Goal: Information Seeking & Learning: Check status

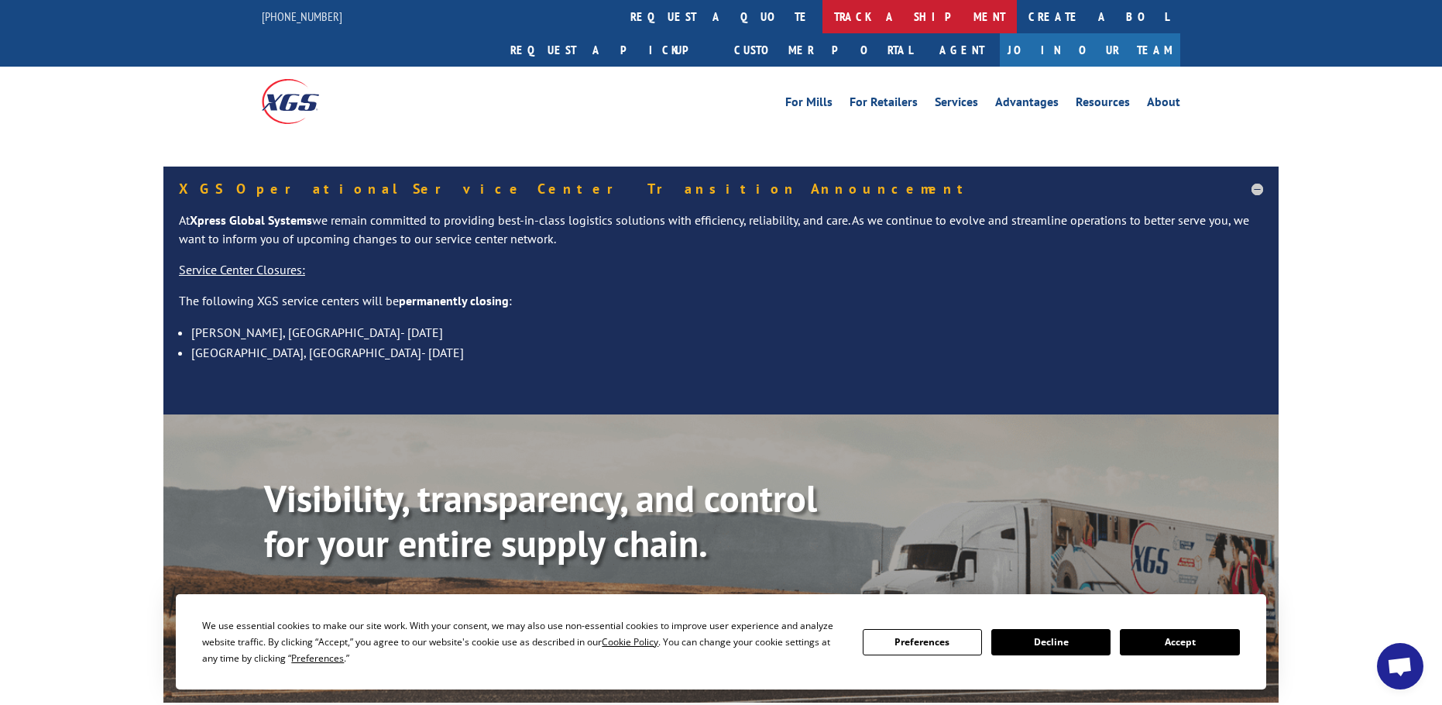
click at [823, 19] on link "track a shipment" at bounding box center [920, 16] width 194 height 33
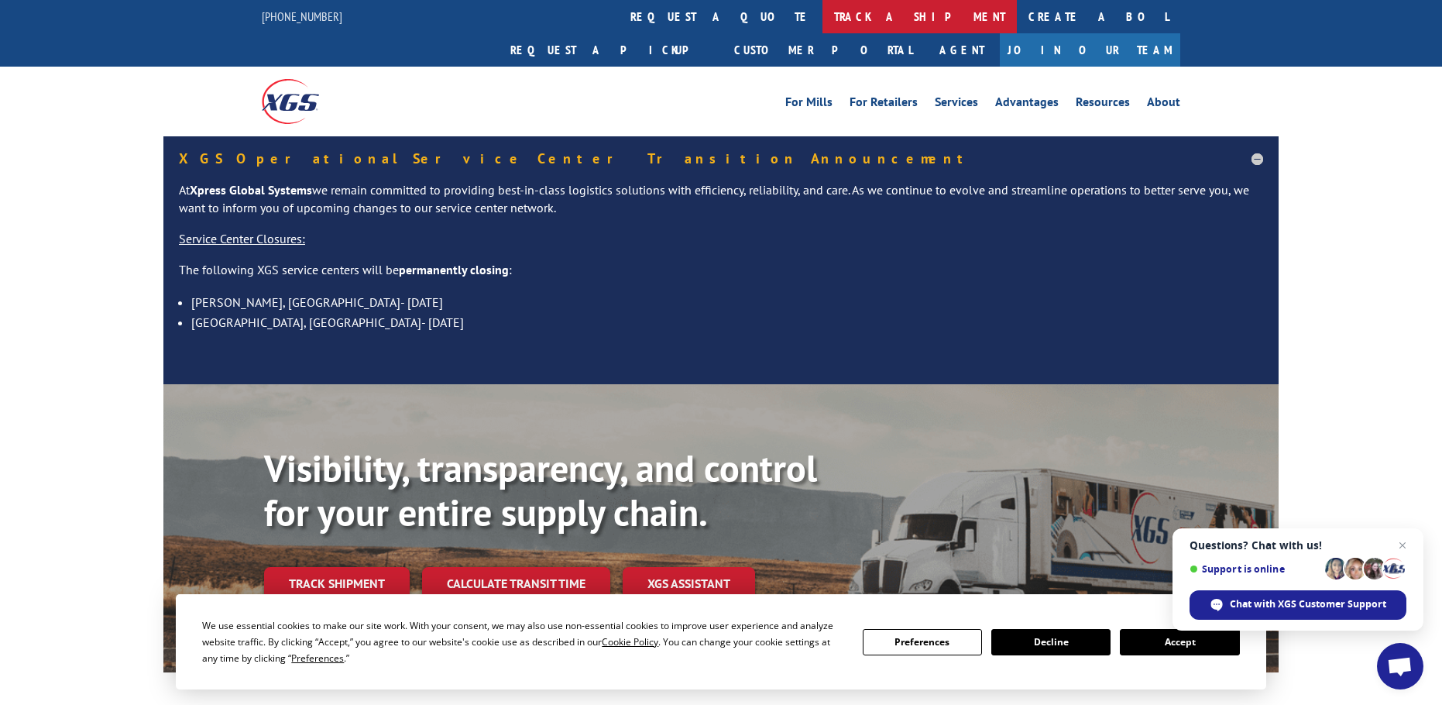
click at [823, 19] on link "track a shipment" at bounding box center [920, 16] width 194 height 33
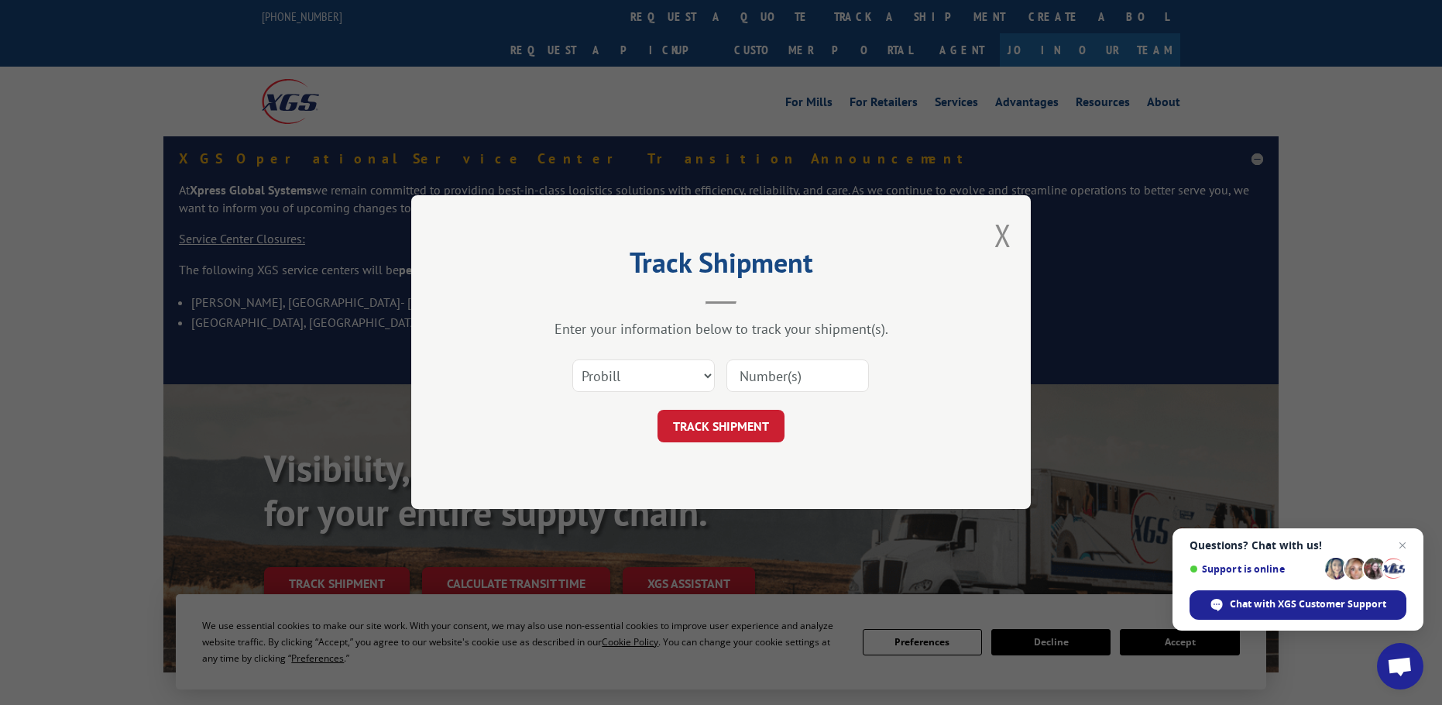
click at [754, 376] on input at bounding box center [797, 376] width 143 height 33
paste input "new phone number 530-677-3393"
type input "n"
click at [743, 376] on input at bounding box center [797, 376] width 143 height 33
paste input "17520324"
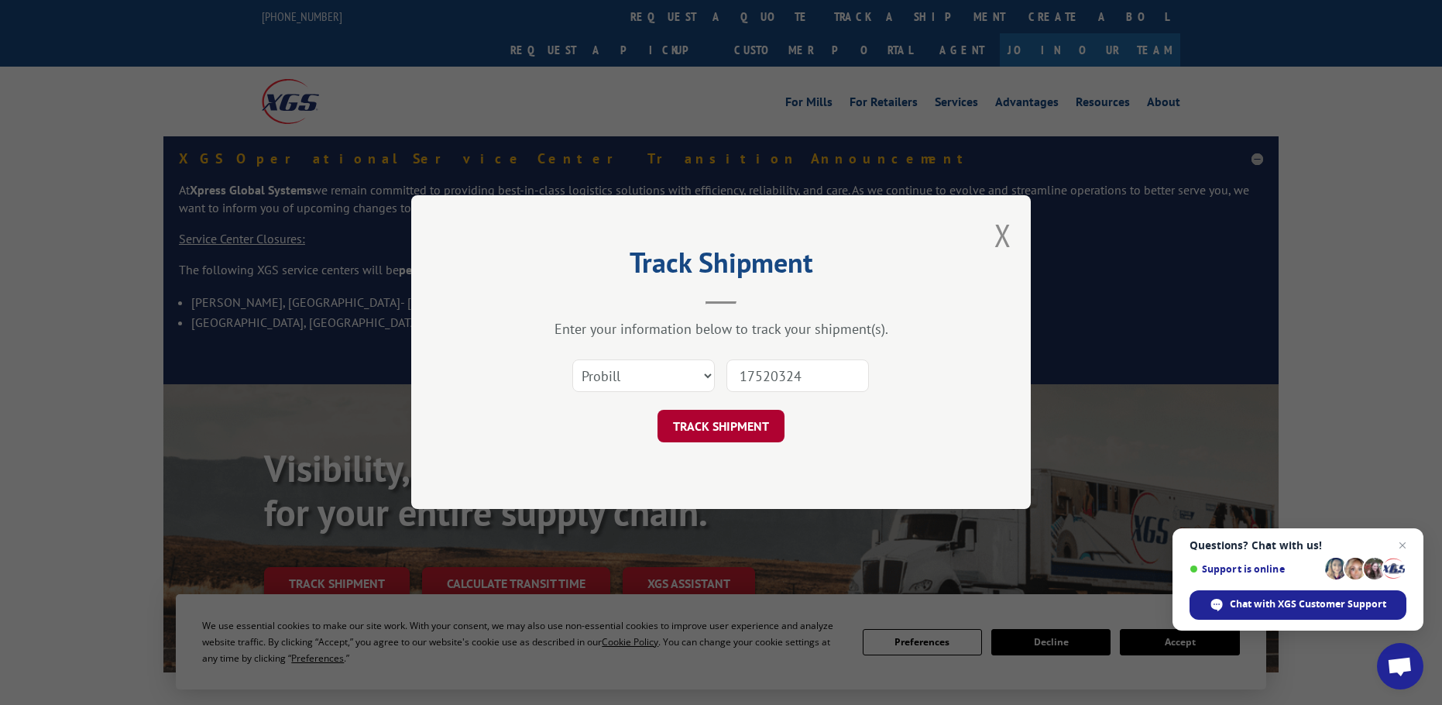
type input "17520324"
click at [715, 422] on button "TRACK SHIPMENT" at bounding box center [721, 426] width 127 height 33
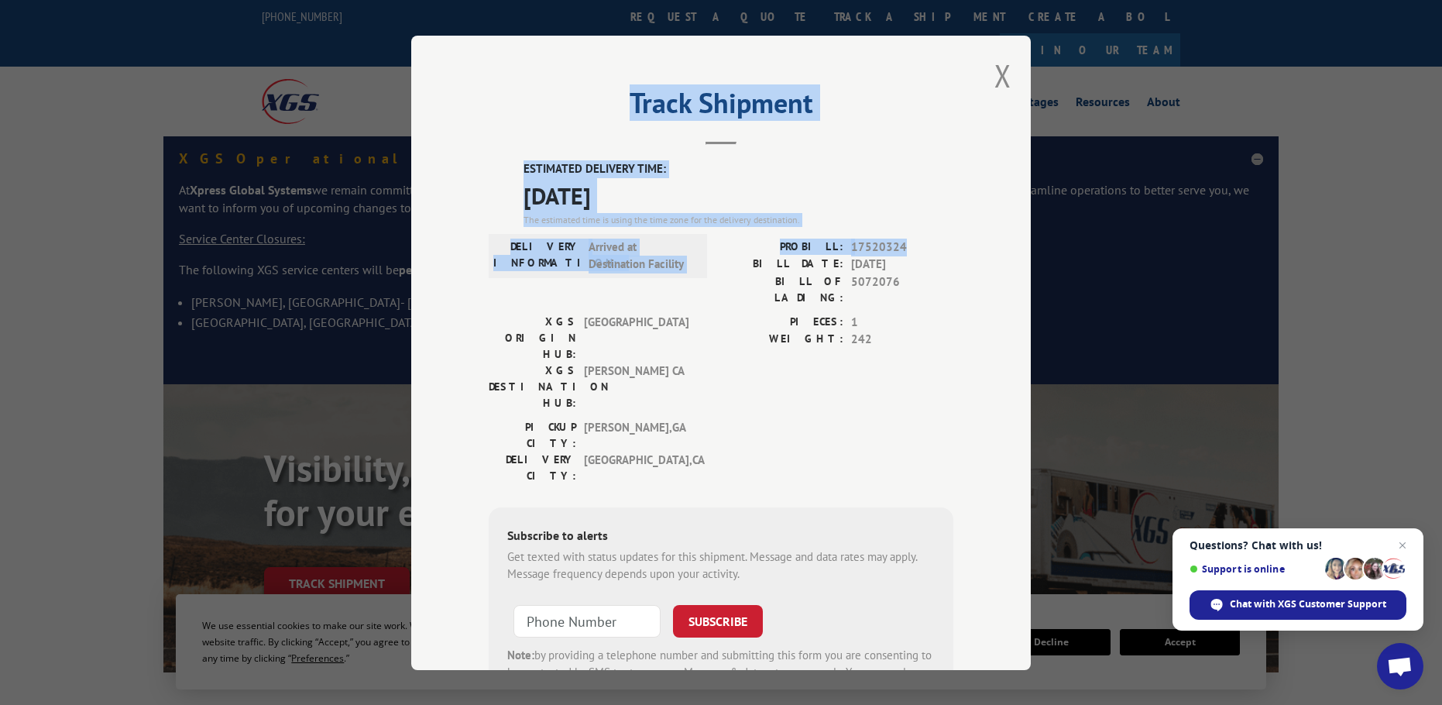
drag, startPoint x: 907, startPoint y: 241, endPoint x: 661, endPoint y: 145, distance: 264.4
click at [661, 145] on div "Track Shipment ESTIMATED DELIVERY TIME: 09/03/2025 The estimated time is using …" at bounding box center [721, 353] width 620 height 634
copy div "Track Shipment ESTIMATED DELIVERY TIME: 09/03/2025 The estimated time is using …"
click at [998, 75] on button "Close modal" at bounding box center [1002, 75] width 17 height 41
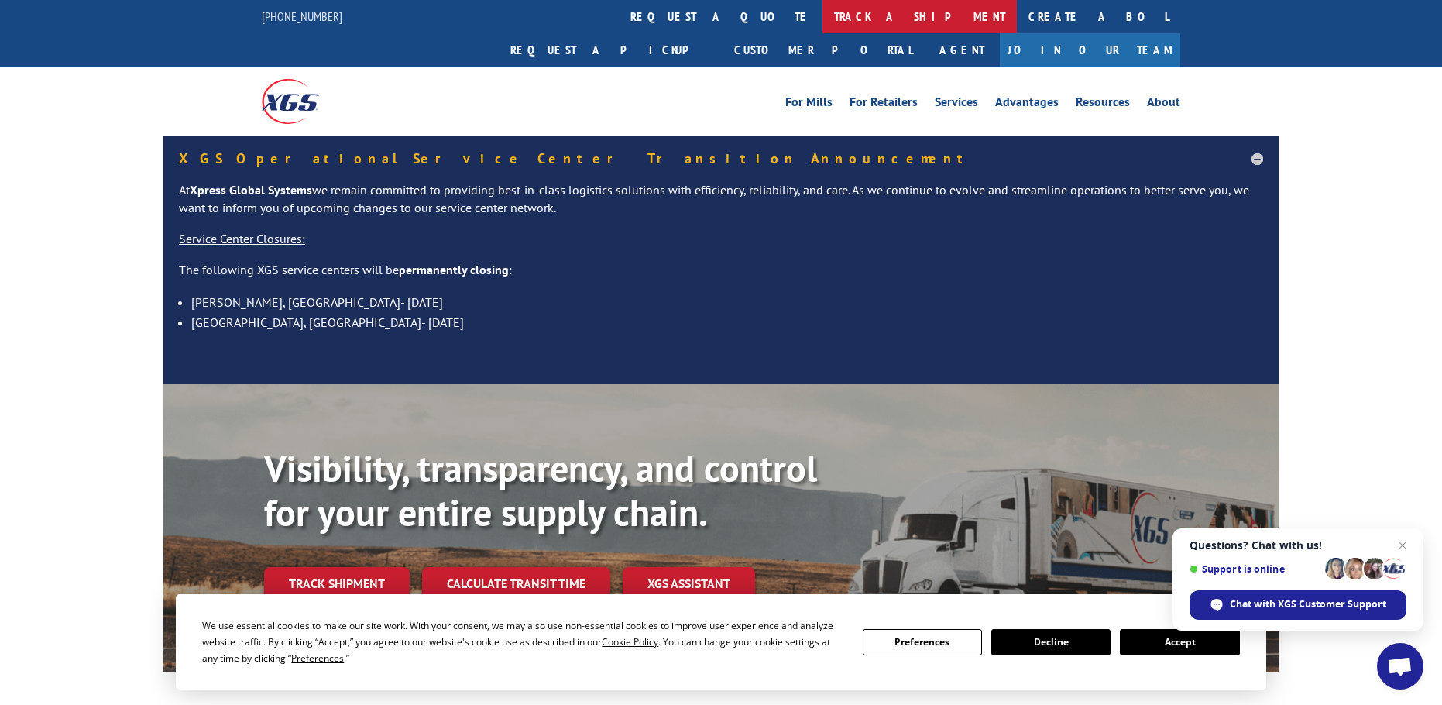
click at [823, 19] on link "track a shipment" at bounding box center [920, 16] width 194 height 33
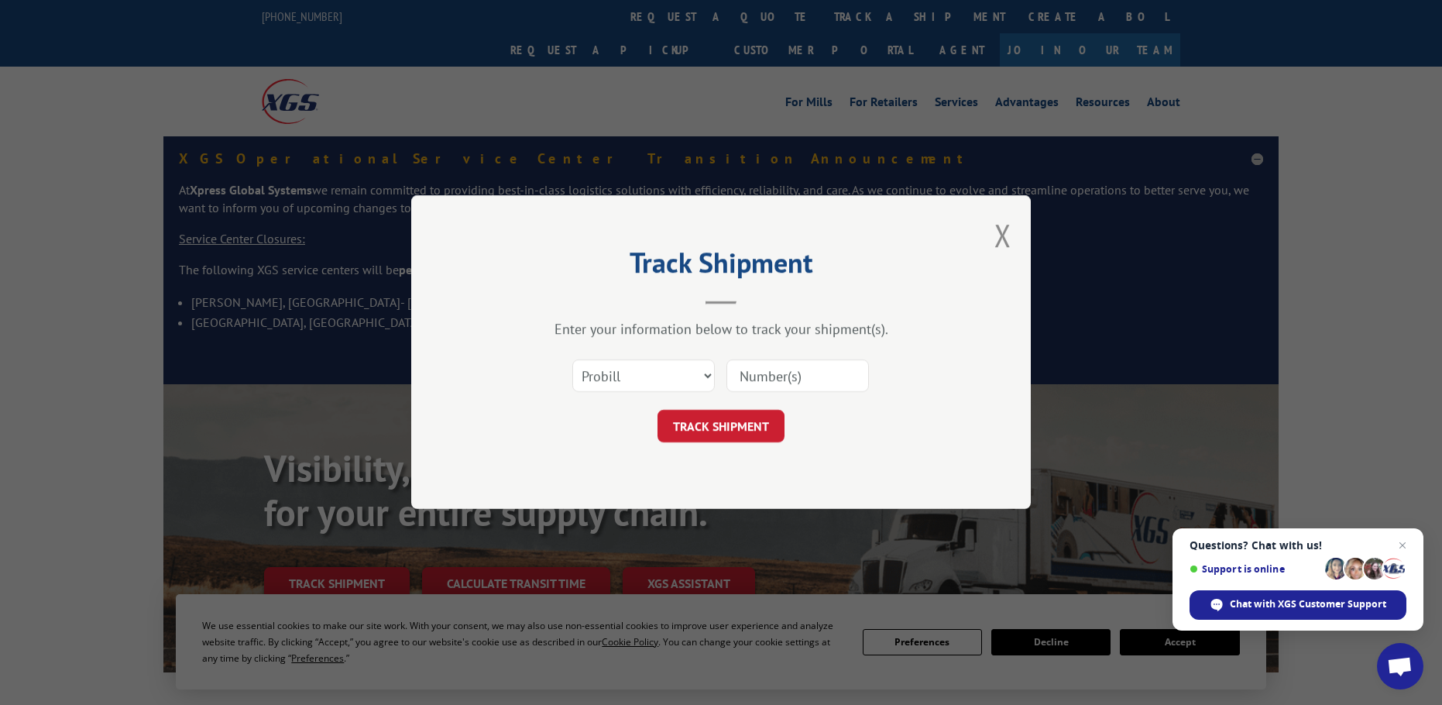
click at [739, 376] on input at bounding box center [797, 376] width 143 height 33
paste input "17515858"
type input "17515858"
click at [732, 427] on button "TRACK SHIPMENT" at bounding box center [721, 426] width 127 height 33
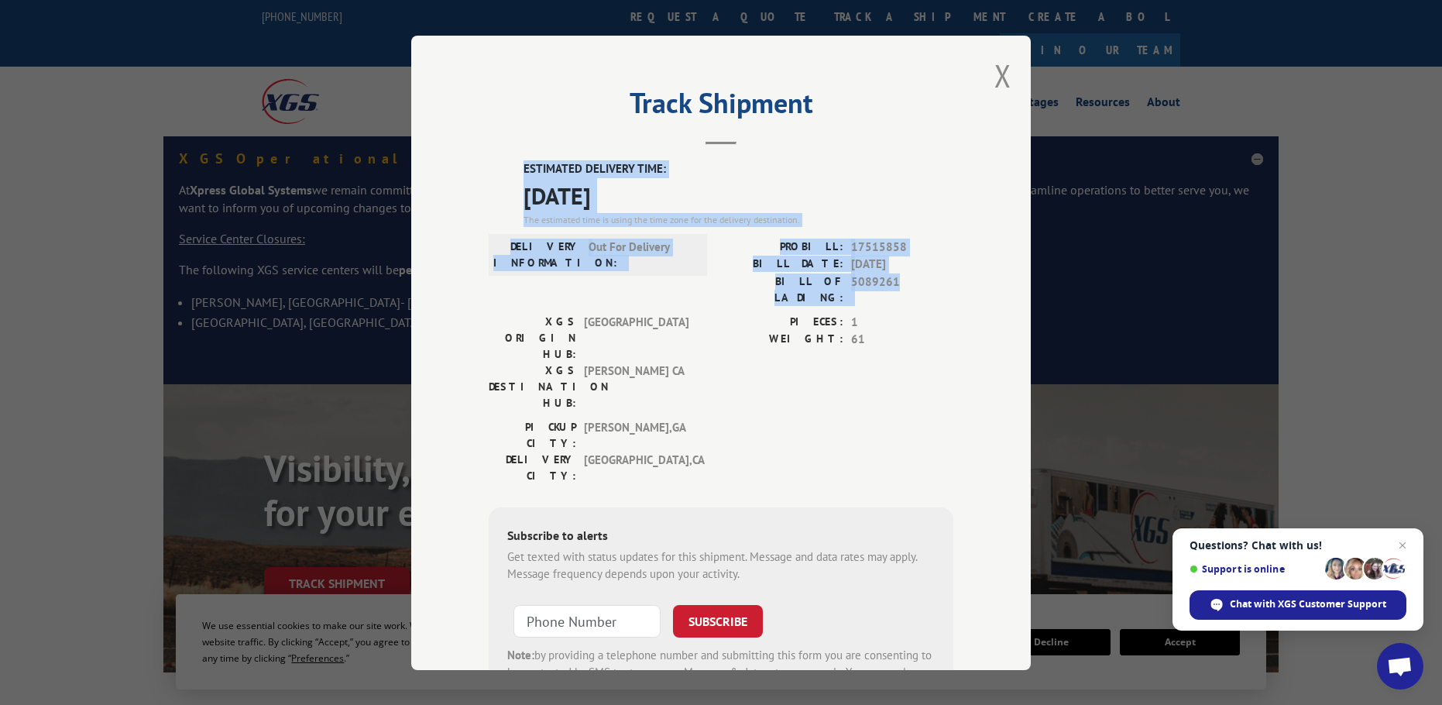
drag, startPoint x: 896, startPoint y: 277, endPoint x: 495, endPoint y: 165, distance: 416.6
click at [495, 165] on div "ESTIMATED DELIVERY TIME: [DATE] The estimated time is using the time zone for t…" at bounding box center [721, 438] width 465 height 557
copy div "ESTIMATED DELIVERY TIME: [DATE] The estimated time is using the time zone for t…"
click at [995, 71] on button "Close modal" at bounding box center [1002, 75] width 17 height 41
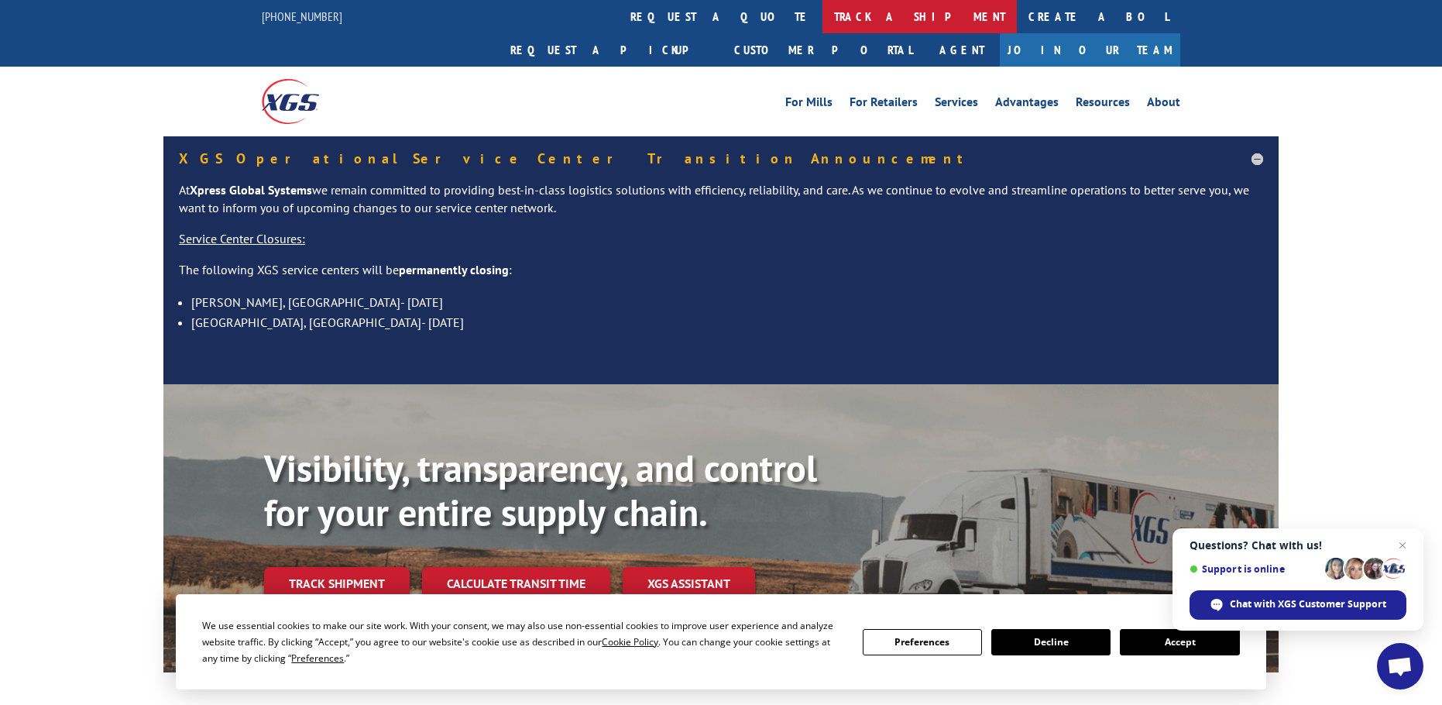
click at [823, 15] on link "track a shipment" at bounding box center [920, 16] width 194 height 33
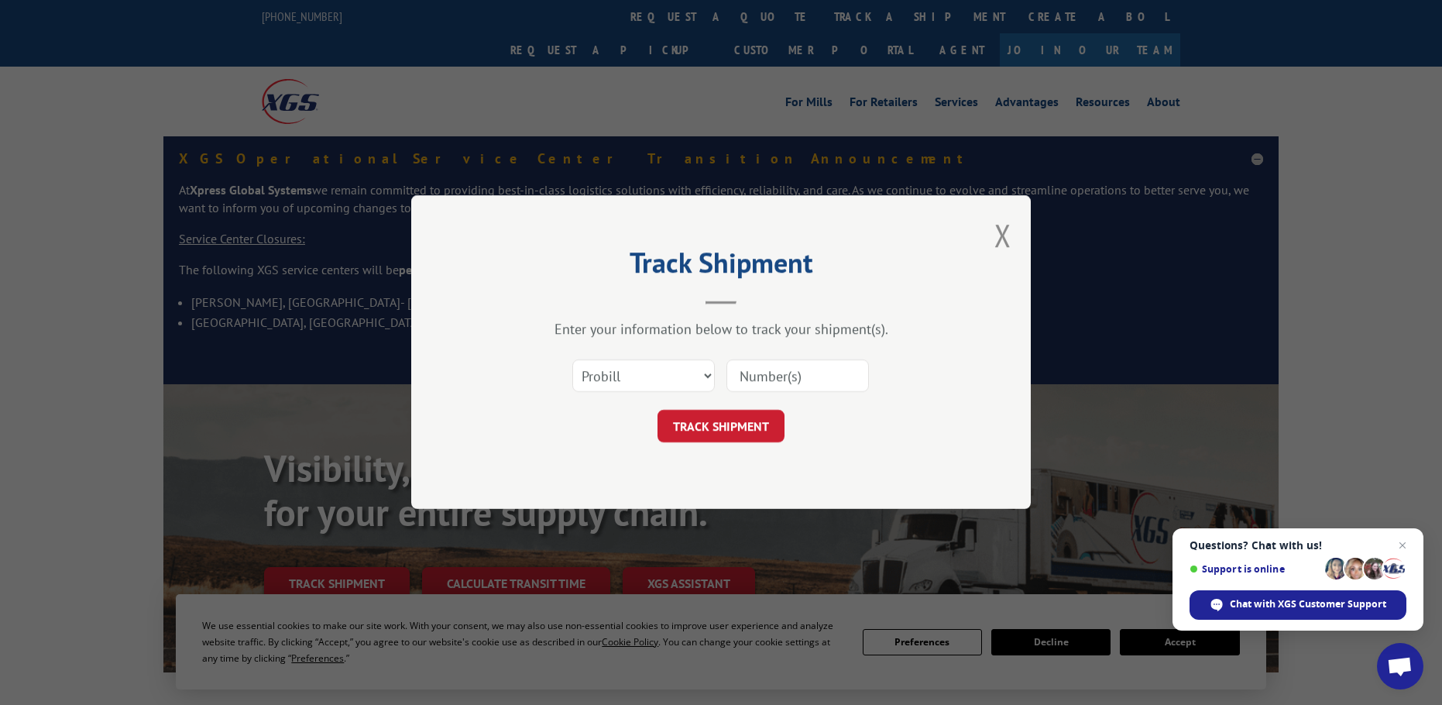
click at [826, 372] on input at bounding box center [797, 376] width 143 height 33
paste input "ESTIMATED DELIVERY TIME: [DATE] The estimated time is using the time zone for t…"
type input "E"
click at [660, 375] on select "Select category... Probill BOL PO" at bounding box center [643, 376] width 143 height 33
select select "bol"
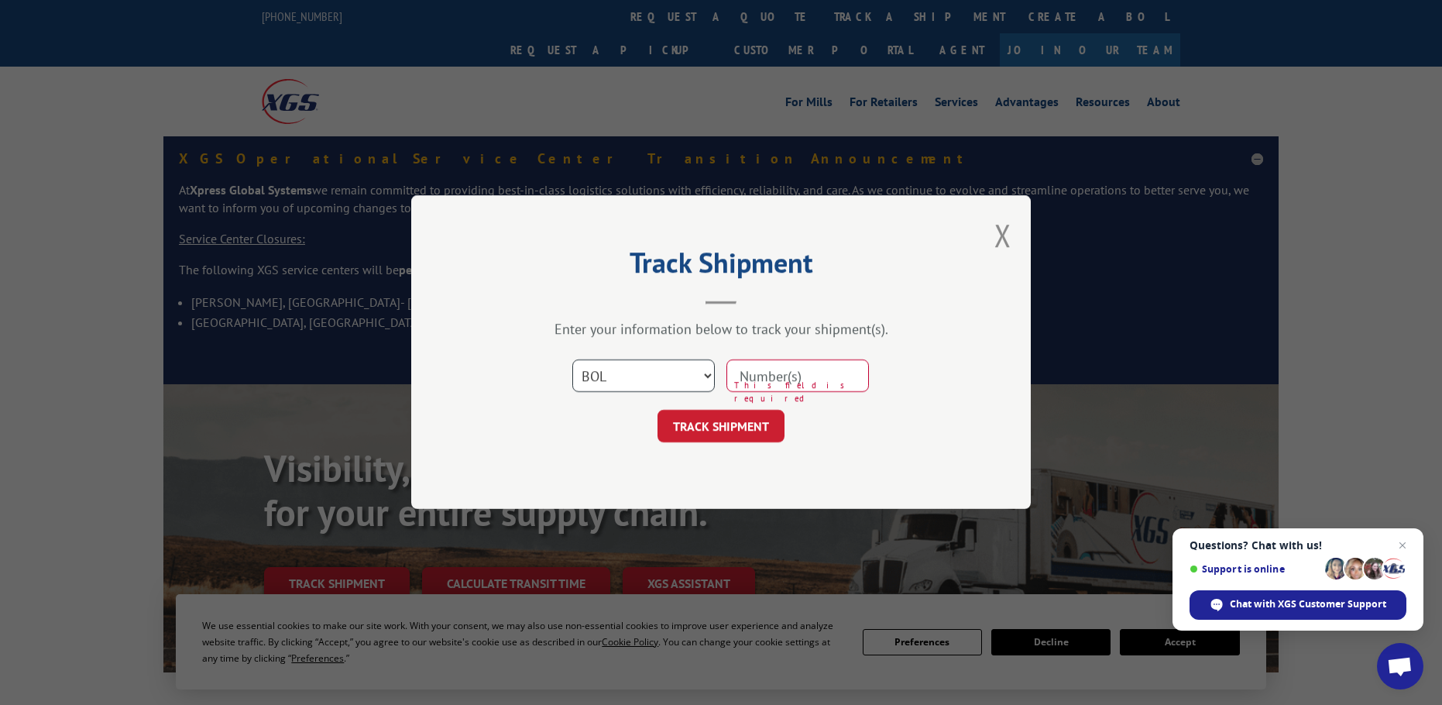
click at [572, 360] on select "Select category... Probill BOL PO" at bounding box center [643, 376] width 143 height 33
click at [760, 381] on input at bounding box center [797, 376] width 143 height 33
type input "5089261"
click at [658, 410] on button "TRACK SHIPMENT" at bounding box center [721, 426] width 127 height 33
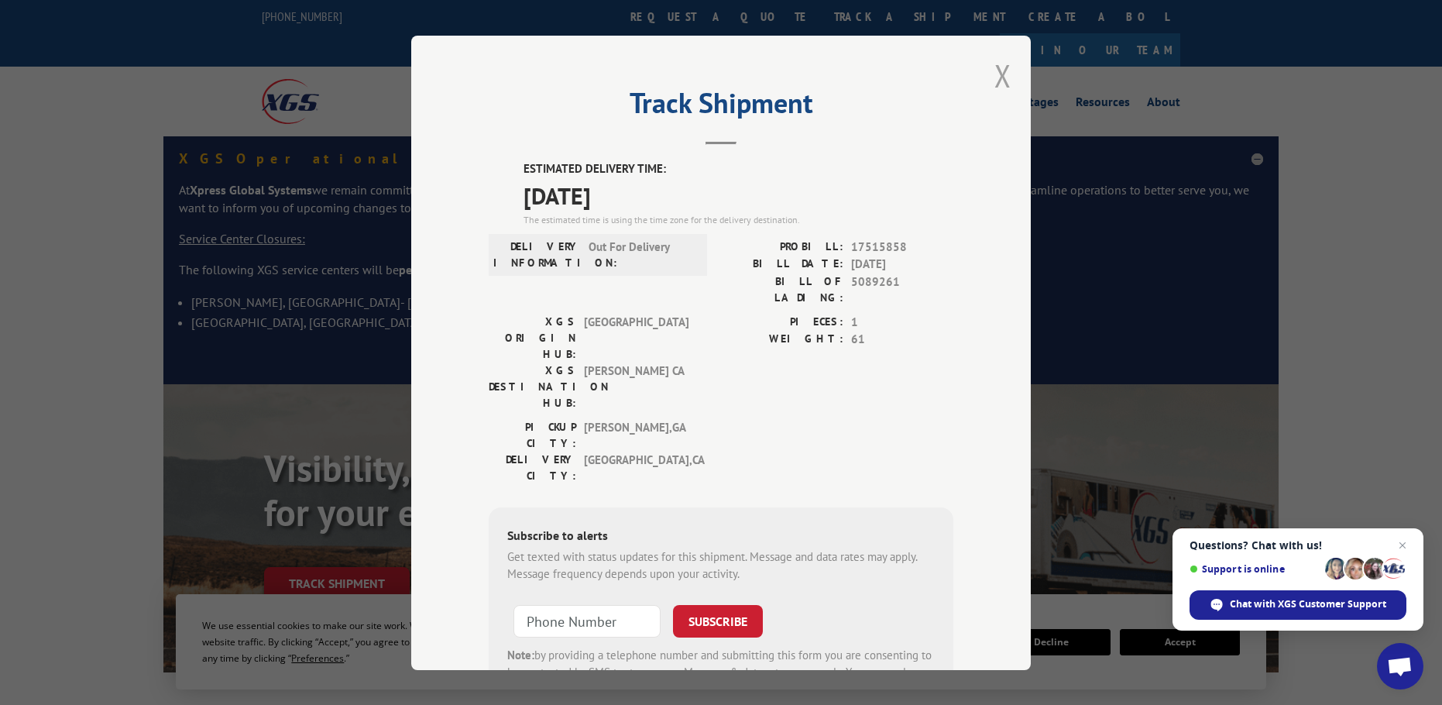
click at [994, 73] on button "Close modal" at bounding box center [1002, 75] width 17 height 41
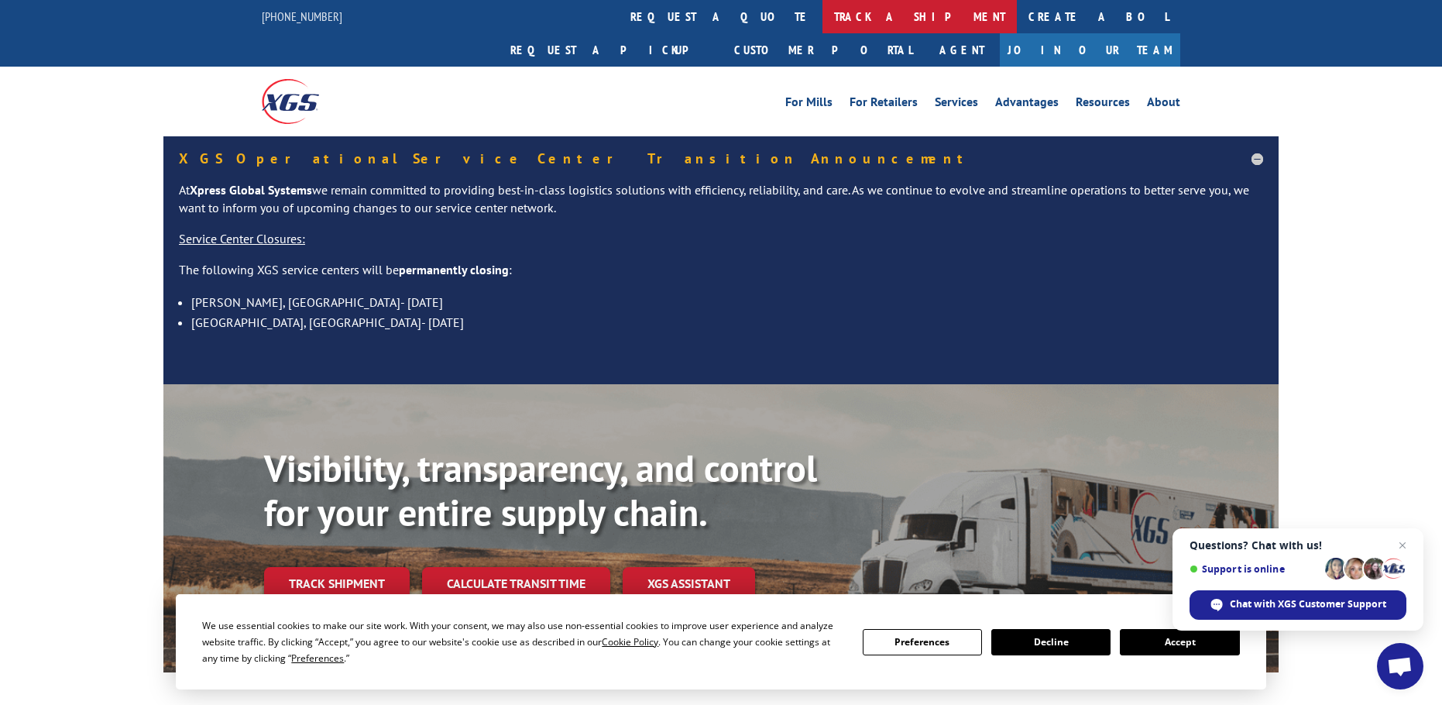
click at [823, 15] on link "track a shipment" at bounding box center [920, 16] width 194 height 33
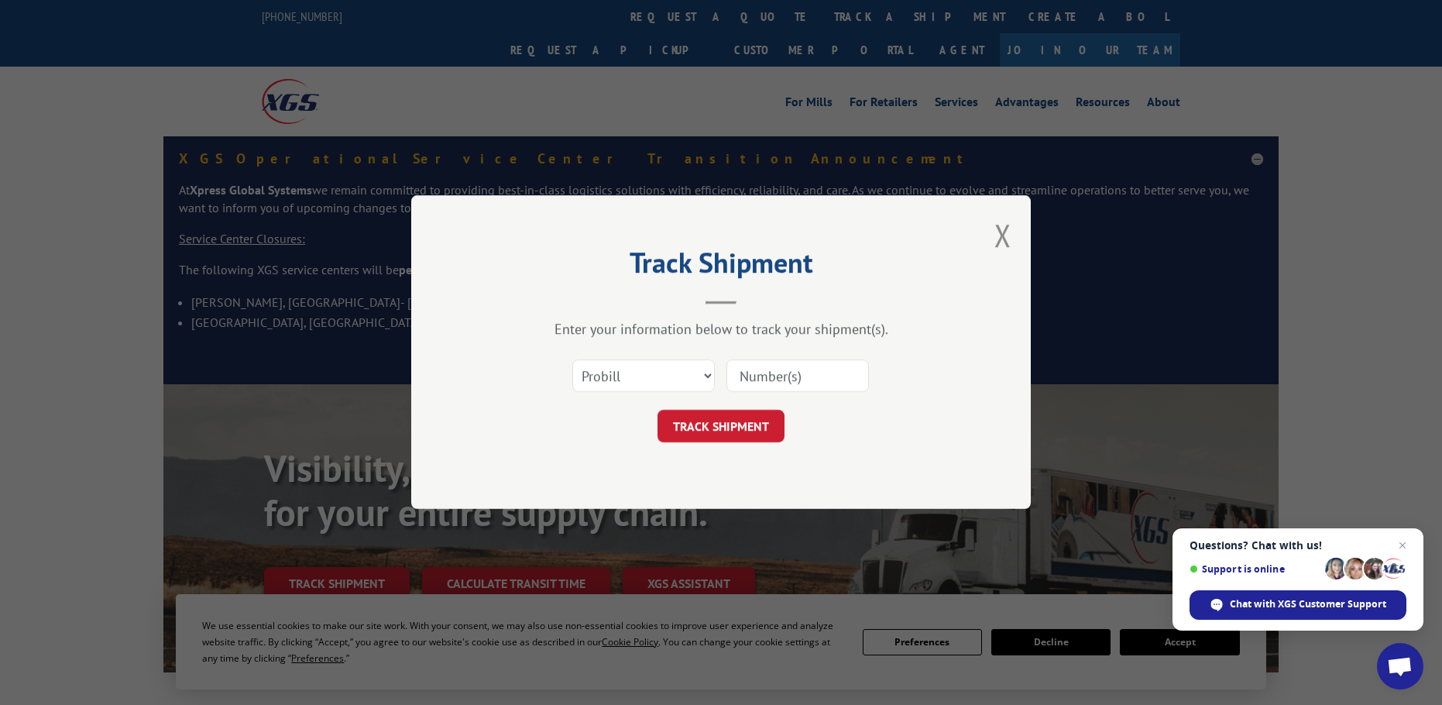
click at [815, 372] on input at bounding box center [797, 376] width 143 height 33
type input "17520643"
click at [695, 434] on button "TRACK SHIPMENT" at bounding box center [721, 426] width 127 height 33
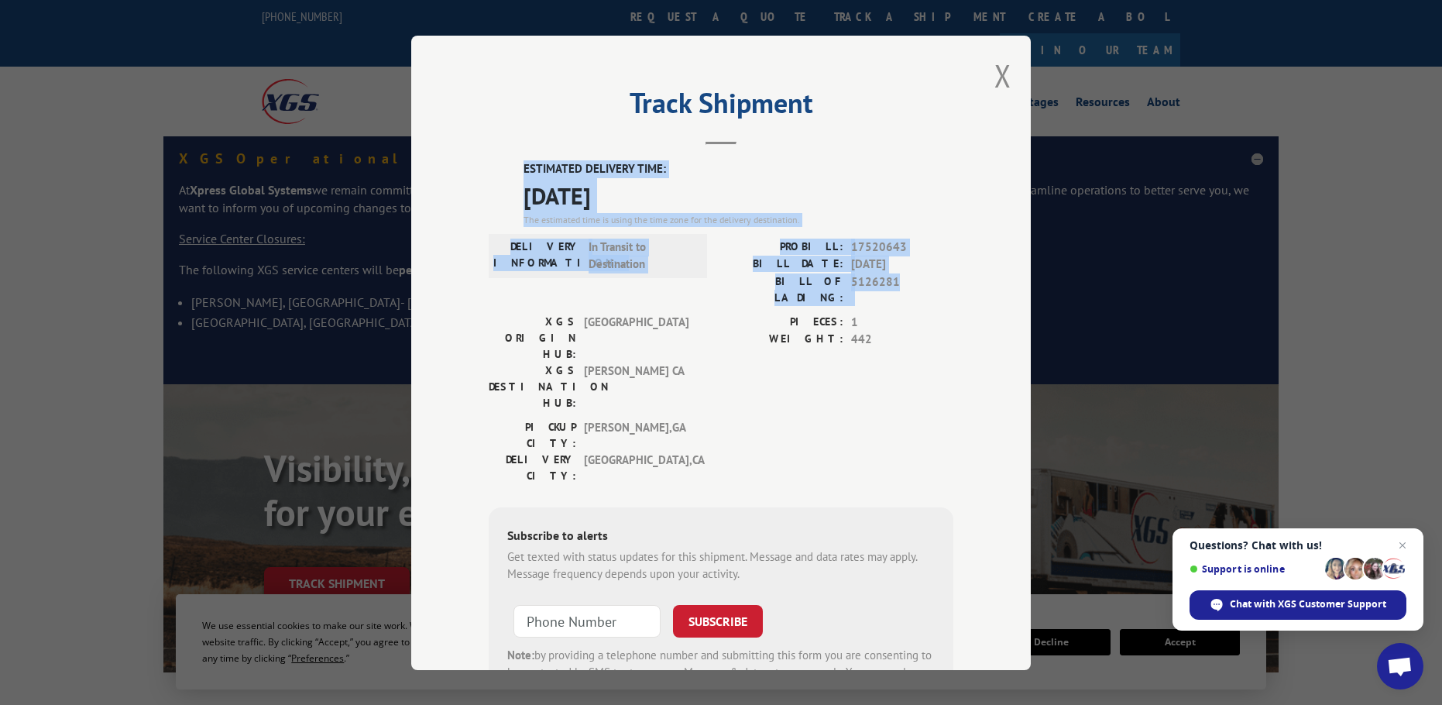
drag, startPoint x: 912, startPoint y: 276, endPoint x: 501, endPoint y: 155, distance: 428.1
click at [501, 155] on div "Track Shipment ESTIMATED DELIVERY TIME: [DATE] The estimated time is using the …" at bounding box center [721, 353] width 620 height 634
copy div "ESTIMATED DELIVERY TIME: [DATE] The estimated time is using the time zone for t…"
click at [998, 73] on button "Close modal" at bounding box center [1002, 75] width 17 height 41
